Goal: Information Seeking & Learning: Check status

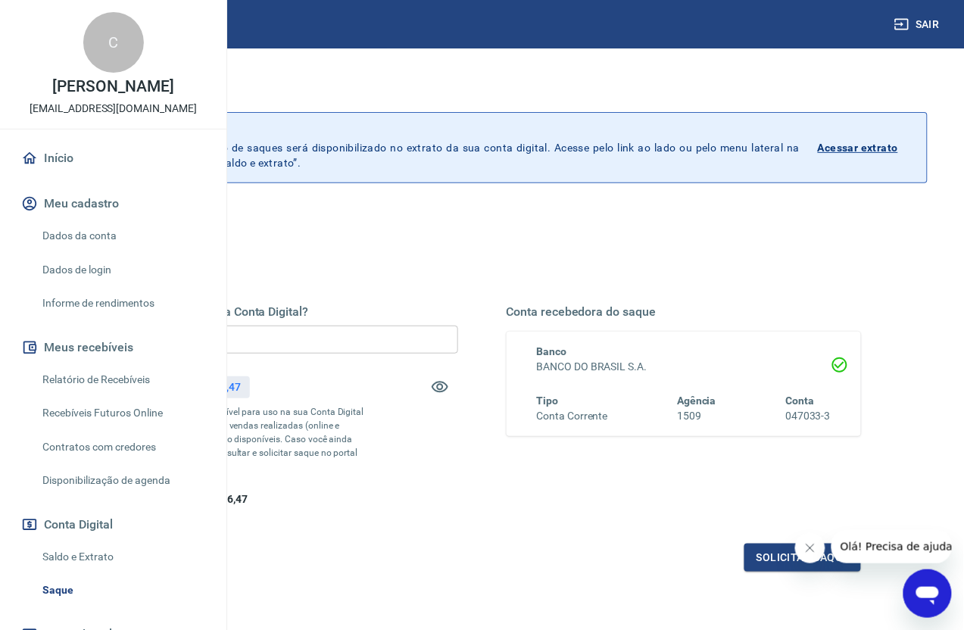
scroll to position [175, 0]
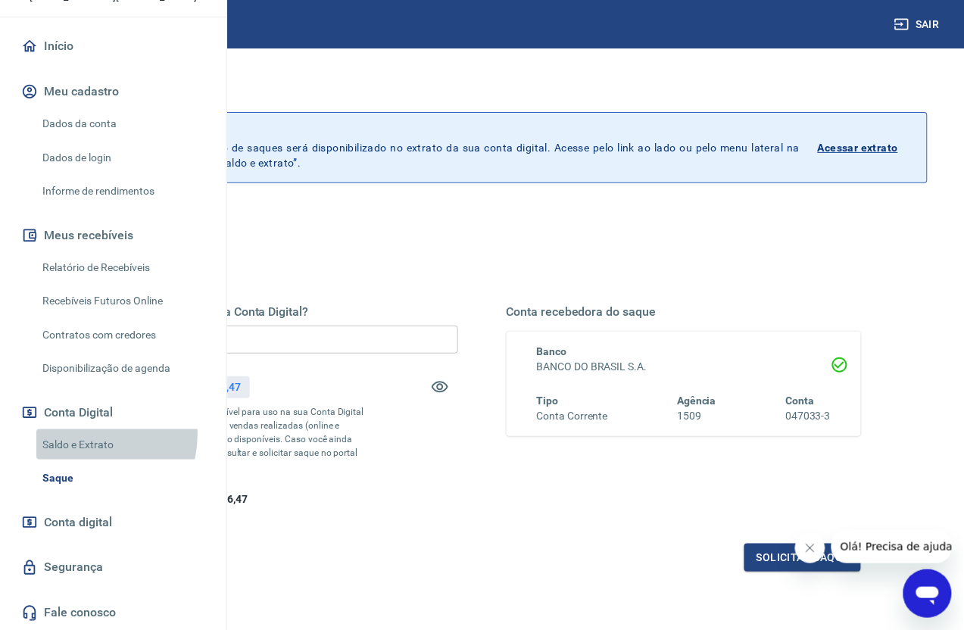
click at [87, 437] on link "Saldo e Extrato" at bounding box center [122, 444] width 172 height 31
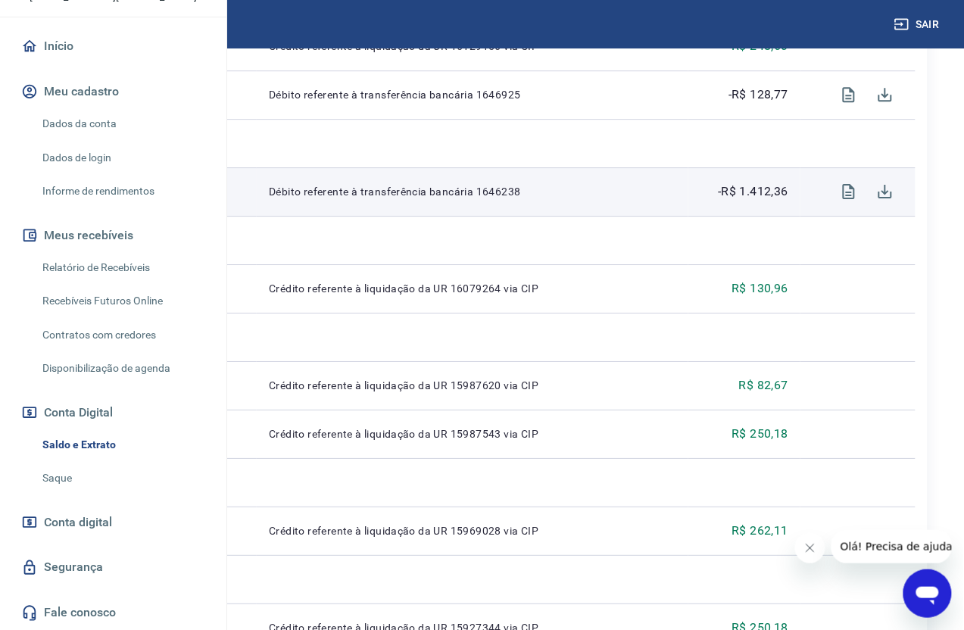
scroll to position [946, 0]
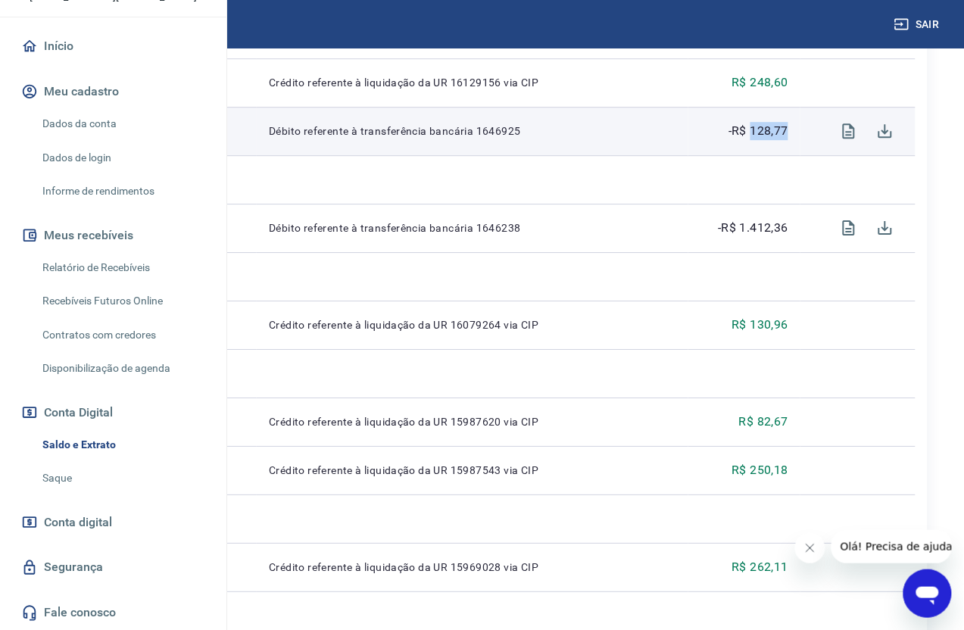
drag, startPoint x: 811, startPoint y: 164, endPoint x: 769, endPoint y: 160, distance: 41.8
click at [769, 155] on td "-R$ 128,77" at bounding box center [744, 131] width 112 height 48
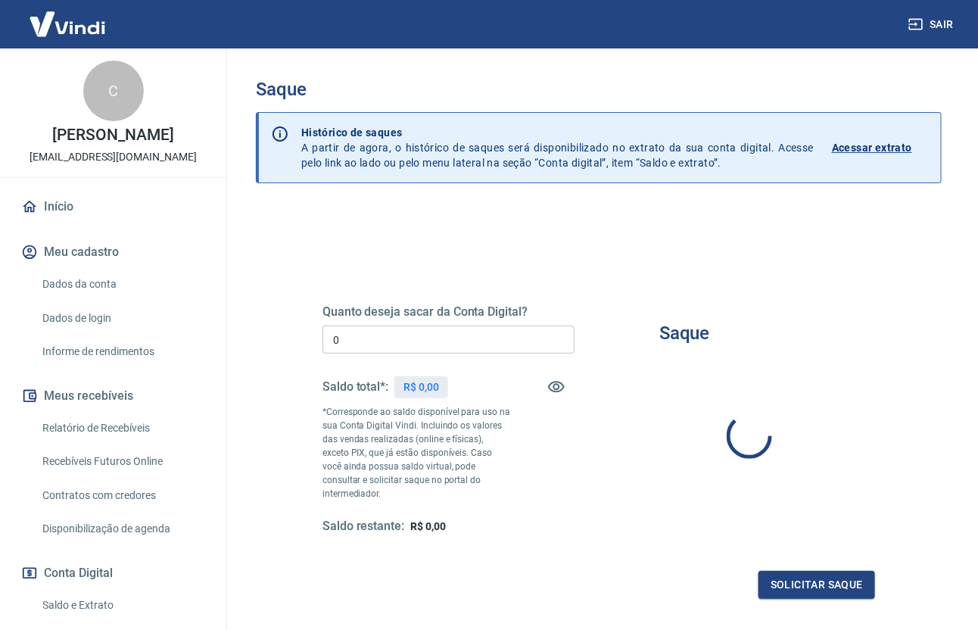
type input "R$ 0,00"
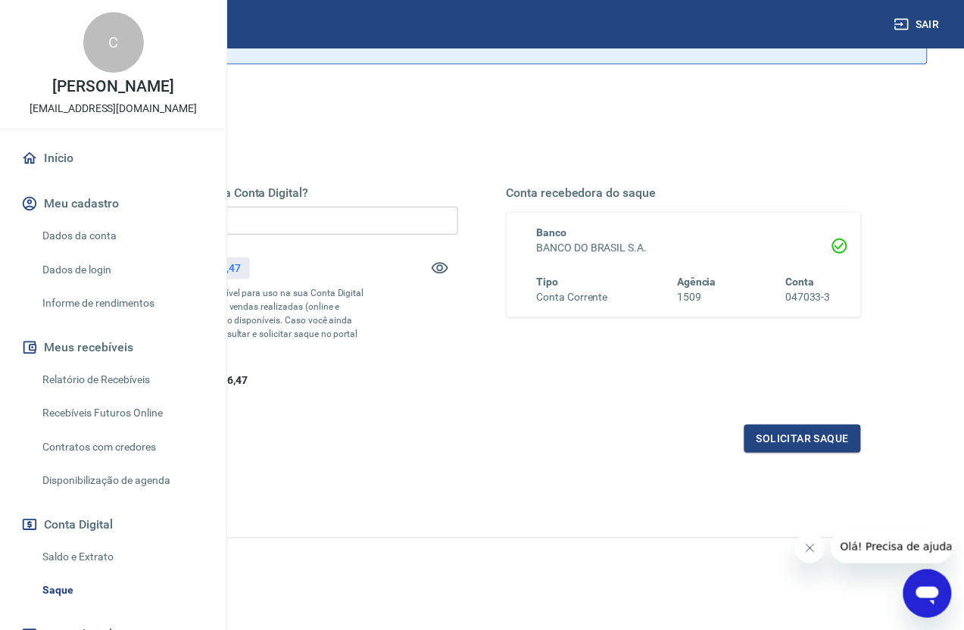
scroll to position [175, 0]
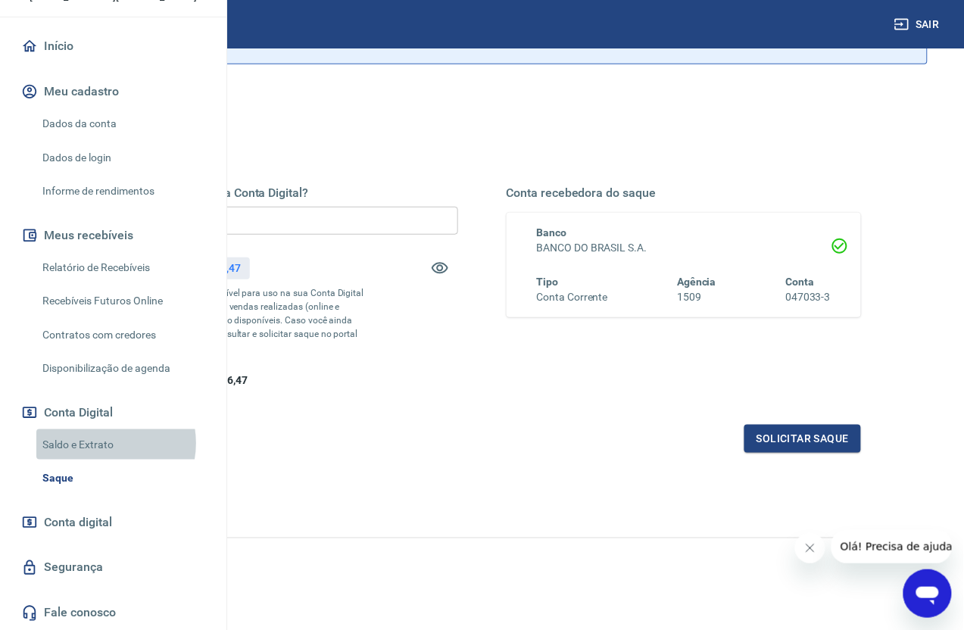
click at [101, 444] on link "Saldo e Extrato" at bounding box center [122, 444] width 172 height 31
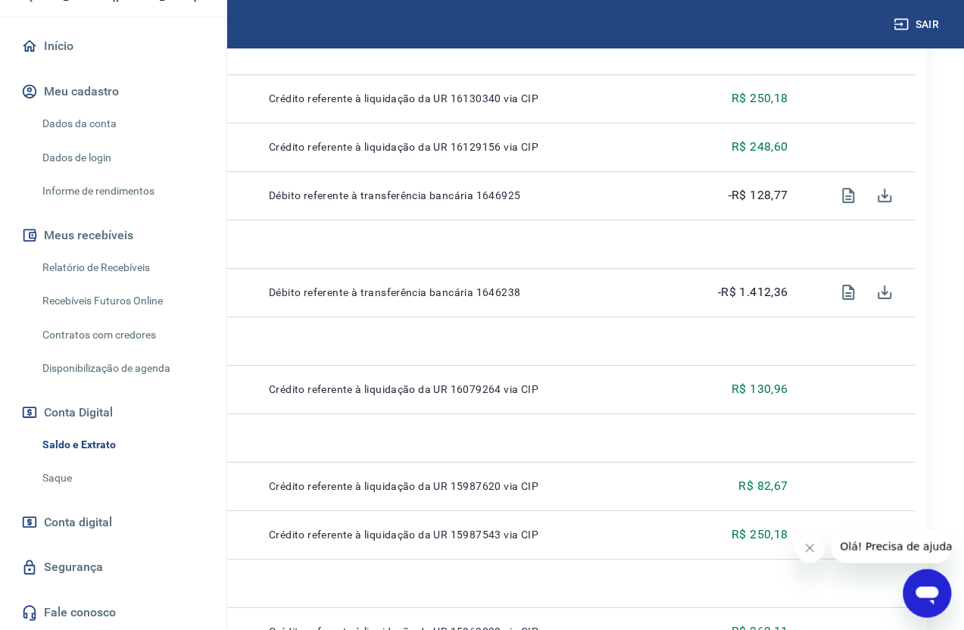
scroll to position [946, 0]
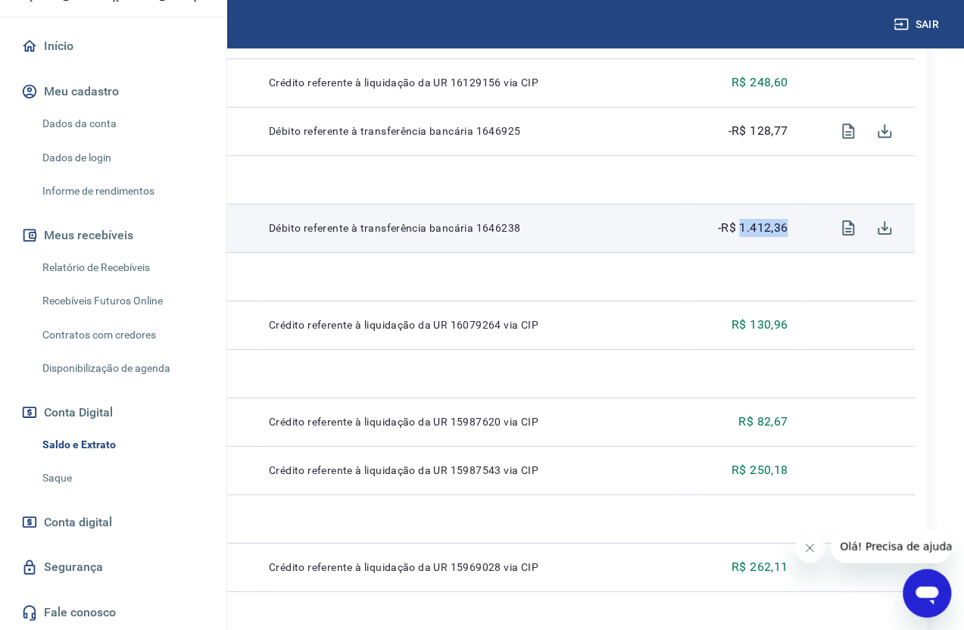
drag, startPoint x: 757, startPoint y: 271, endPoint x: 804, endPoint y: 263, distance: 47.5
click at [788, 237] on p "-R$ 1.412,36" at bounding box center [753, 228] width 70 height 18
